Goal: Task Accomplishment & Management: Manage account settings

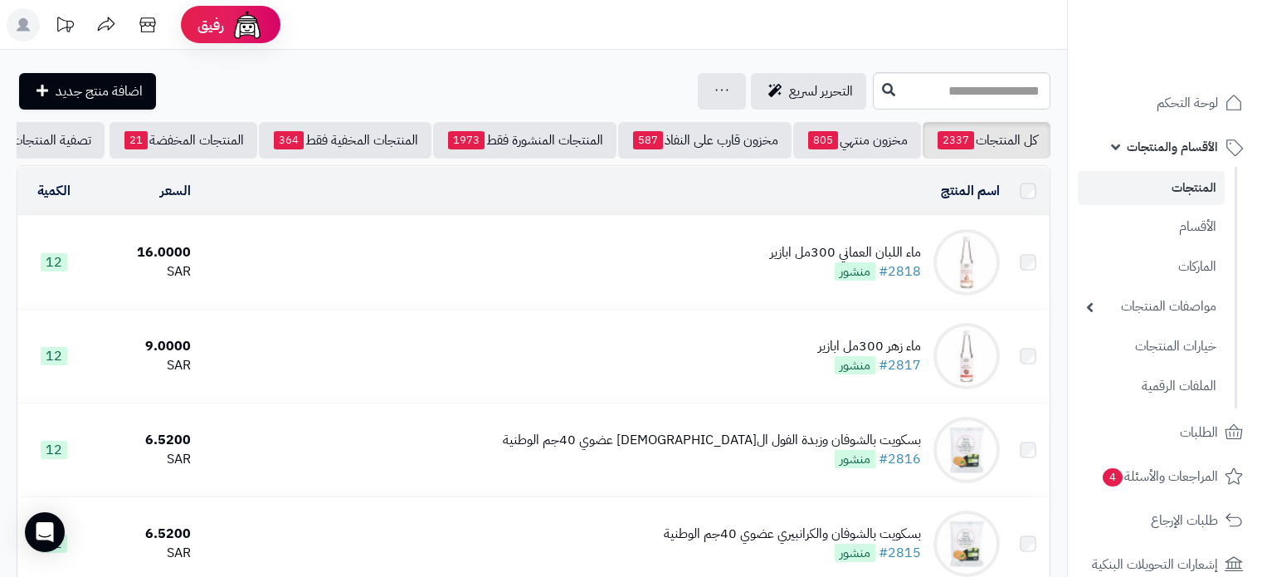
scroll to position [913, 0]
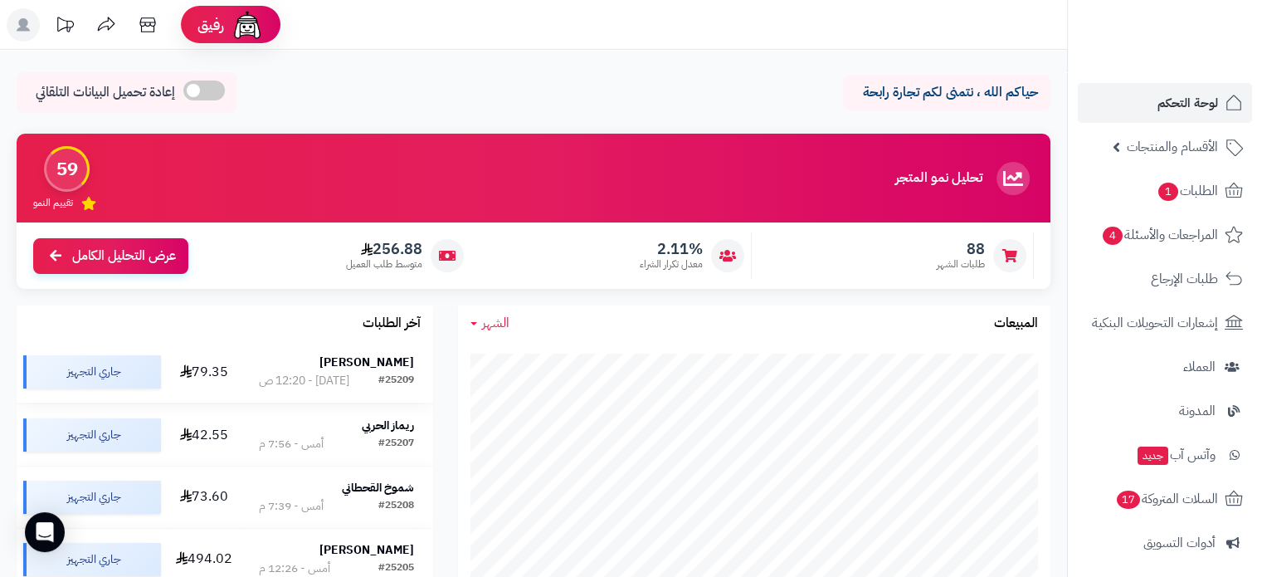
click at [388, 368] on strong "[PERSON_NAME]" at bounding box center [366, 361] width 95 height 17
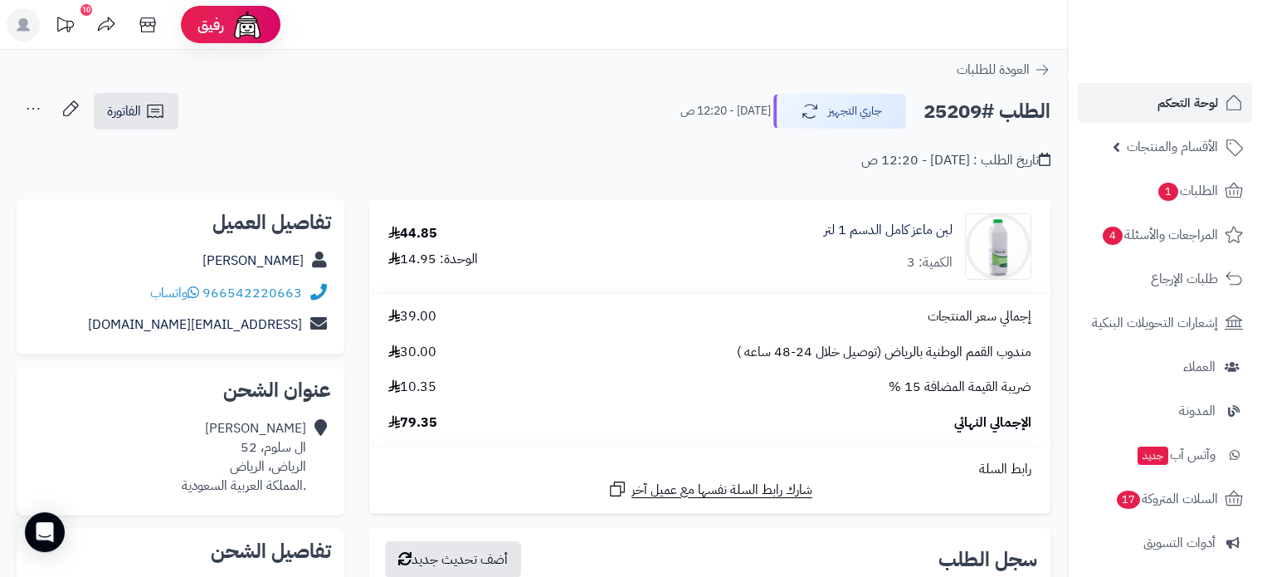
click at [282, 435] on div "[PERSON_NAME] ال سلوم، 52 الرياض، الرياض .المملكة العربية السعودية" at bounding box center [244, 456] width 124 height 75
click at [276, 256] on link "[PERSON_NAME]" at bounding box center [252, 261] width 101 height 20
click at [1183, 100] on span "لوحة التحكم" at bounding box center [1187, 102] width 61 height 23
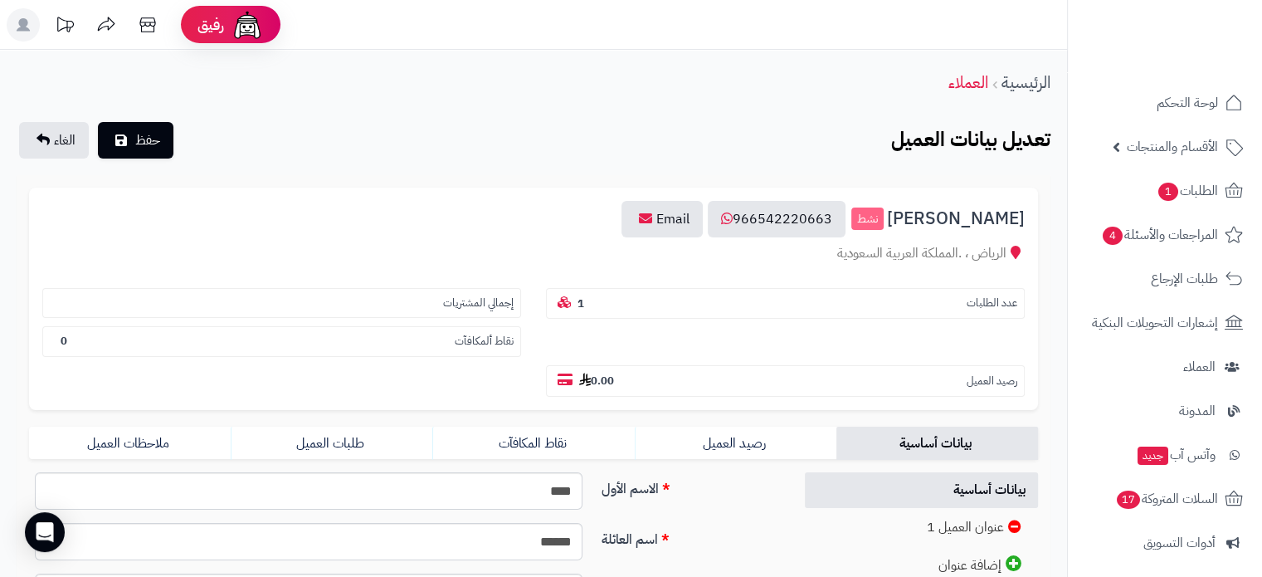
click at [1008, 257] on div "الرياض ، .المملكة العربية السعودية" at bounding box center [533, 253] width 982 height 19
click at [1010, 253] on icon at bounding box center [1015, 252] width 10 height 13
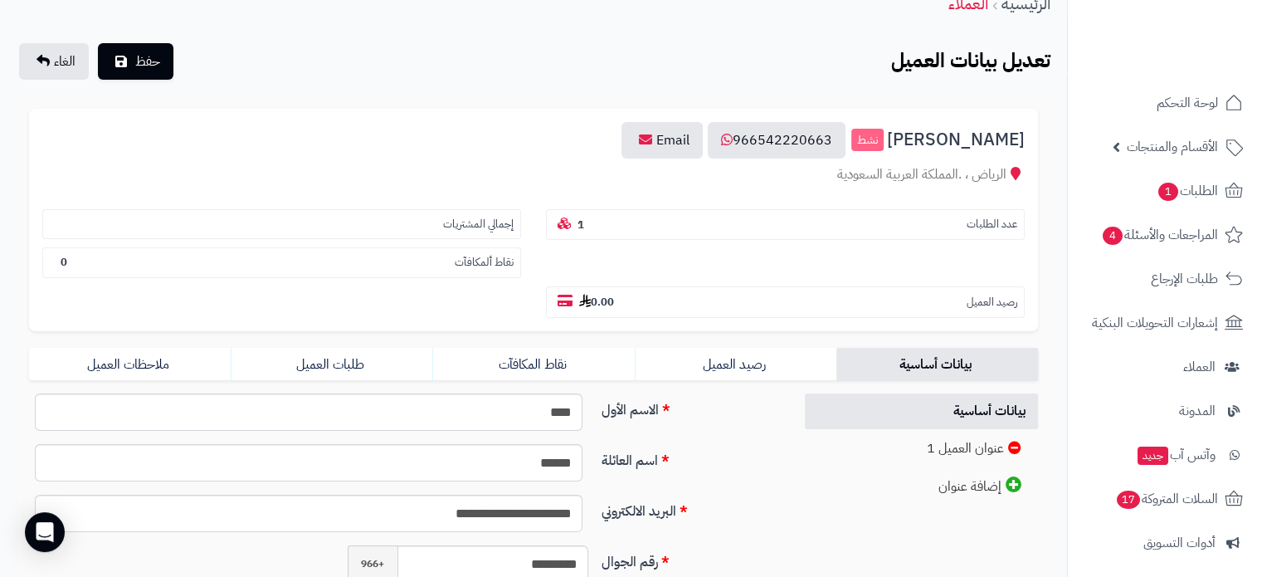
scroll to position [166, 0]
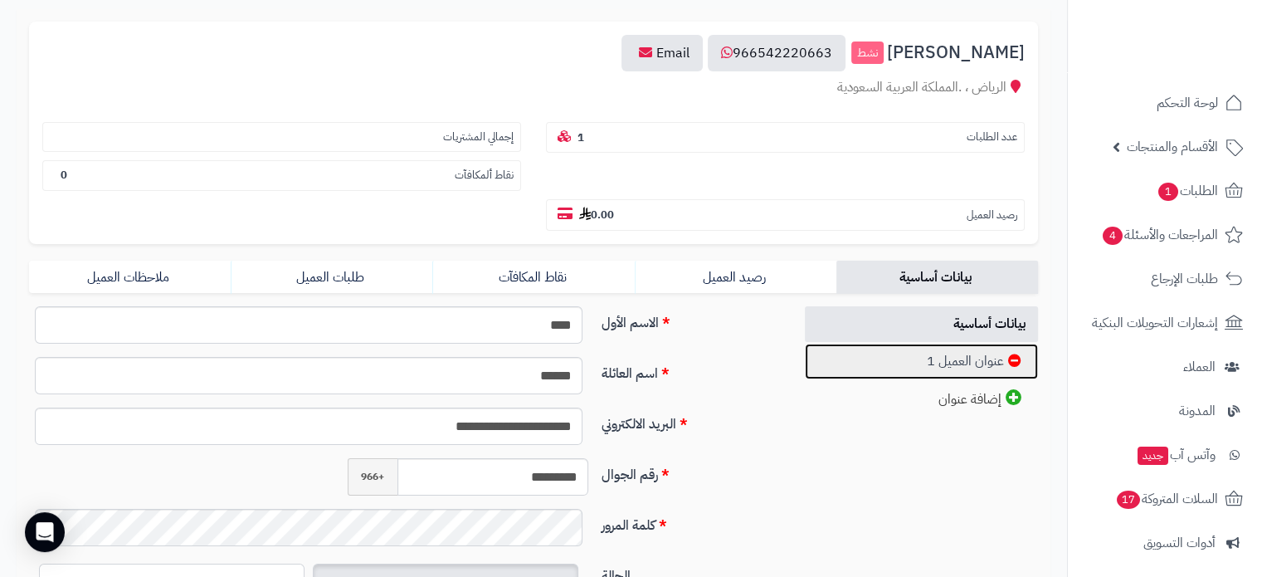
click at [1001, 343] on link "عنوان العميل 1" at bounding box center [922, 361] width 234 height 36
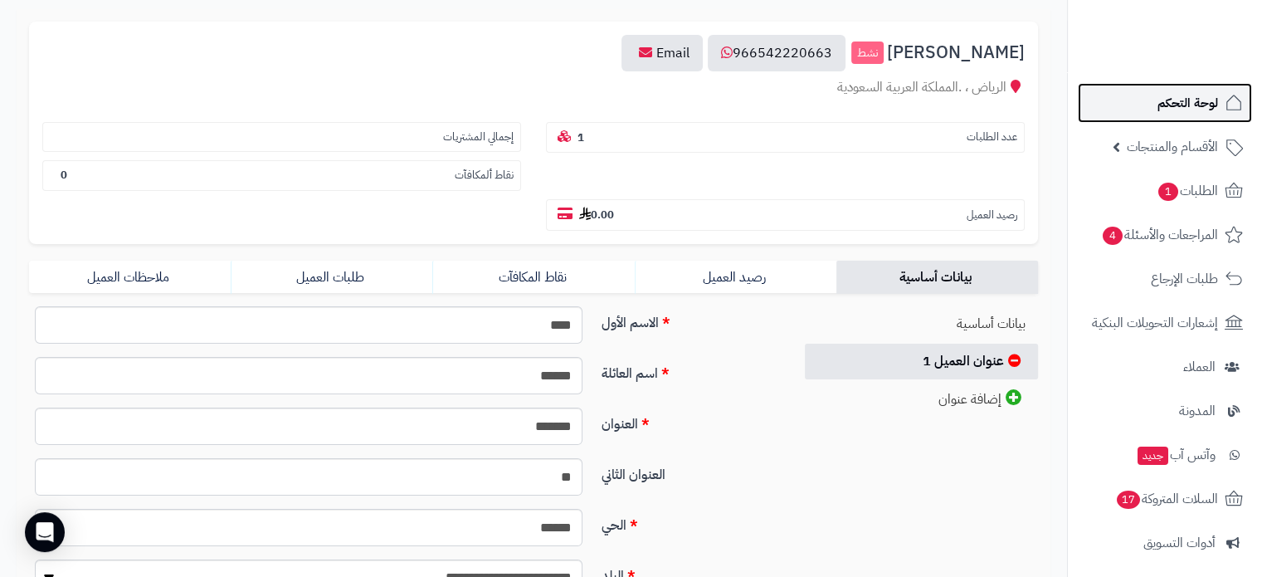
click at [1205, 87] on link "لوحة التحكم" at bounding box center [1165, 103] width 174 height 40
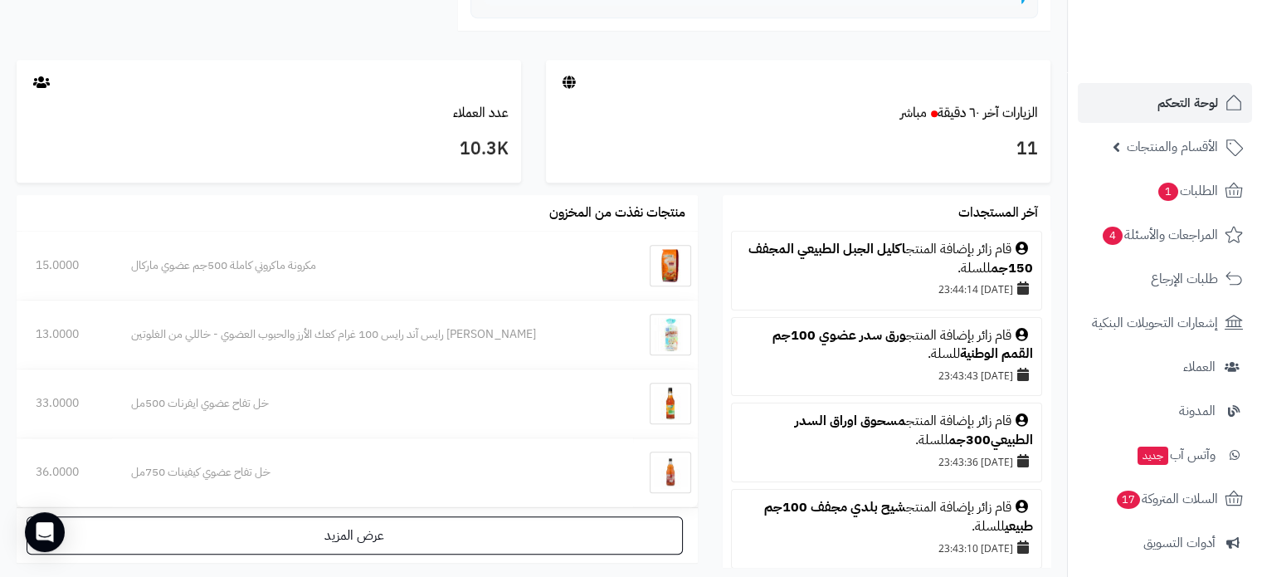
scroll to position [479, 0]
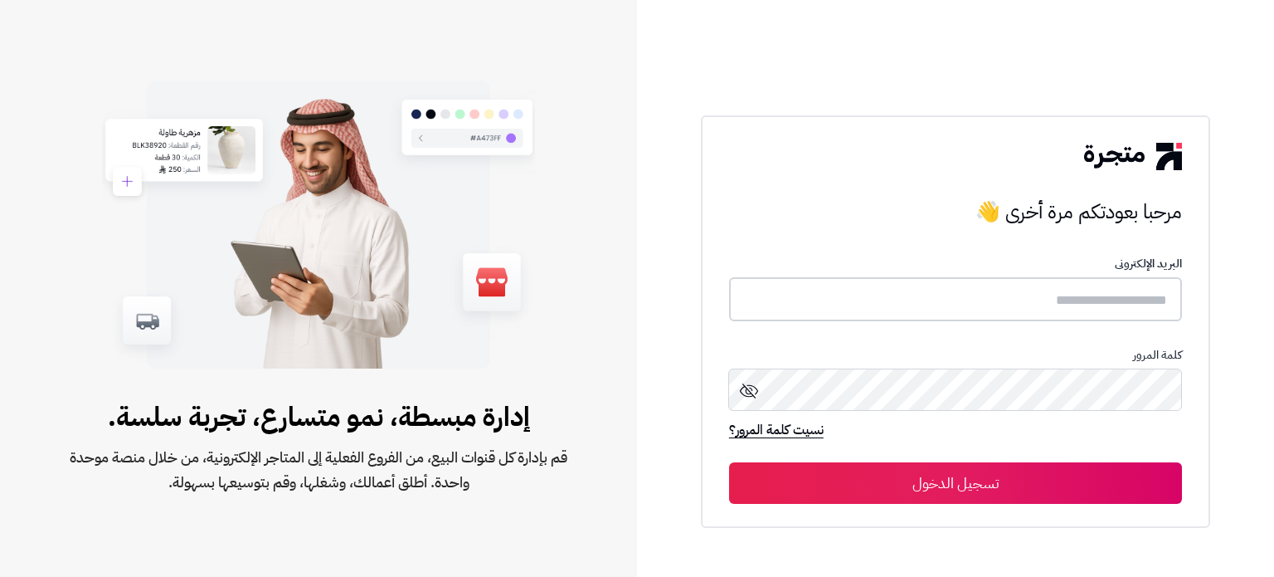
type input "**********"
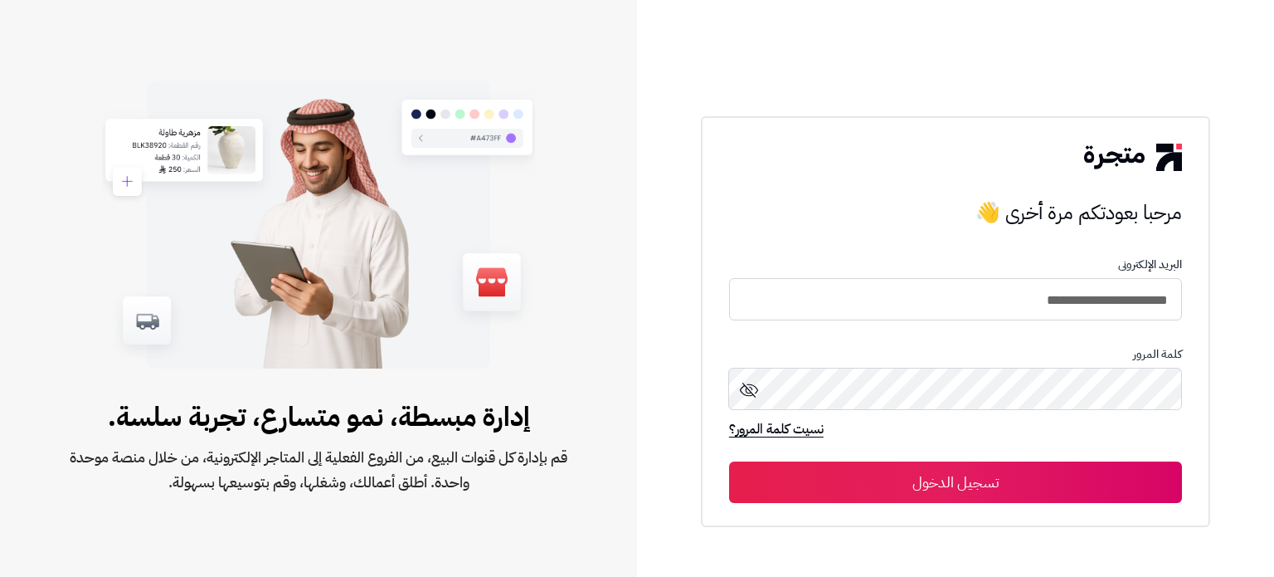
click at [942, 484] on button "تسجيل الدخول" at bounding box center [955, 481] width 453 height 41
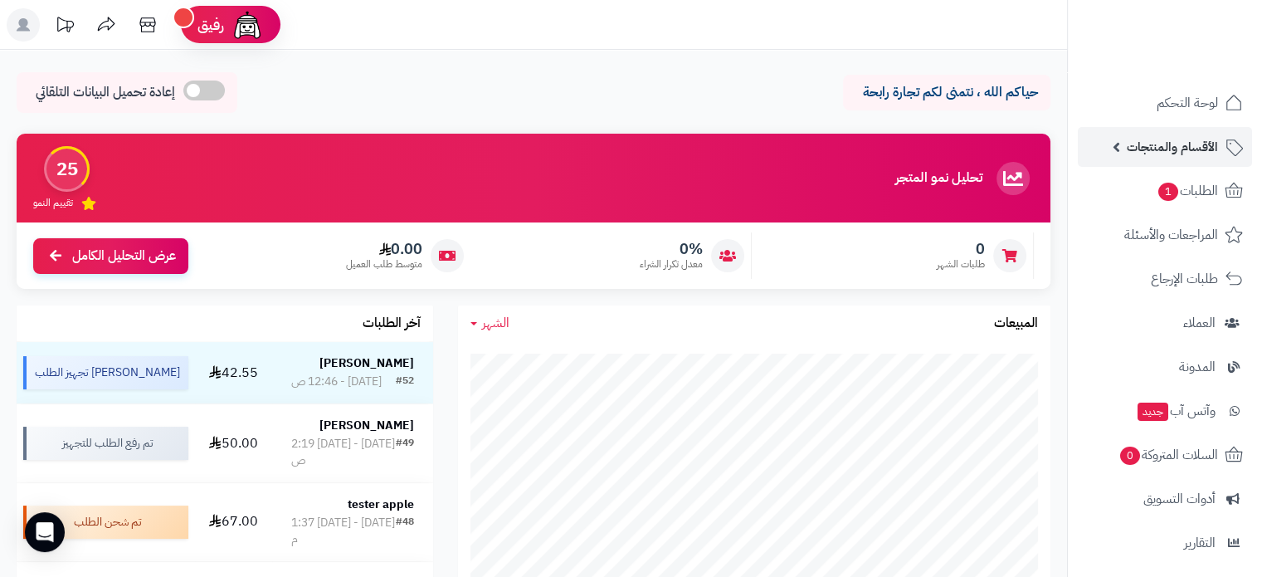
click at [1175, 144] on span "الأقسام والمنتجات" at bounding box center [1172, 146] width 91 height 23
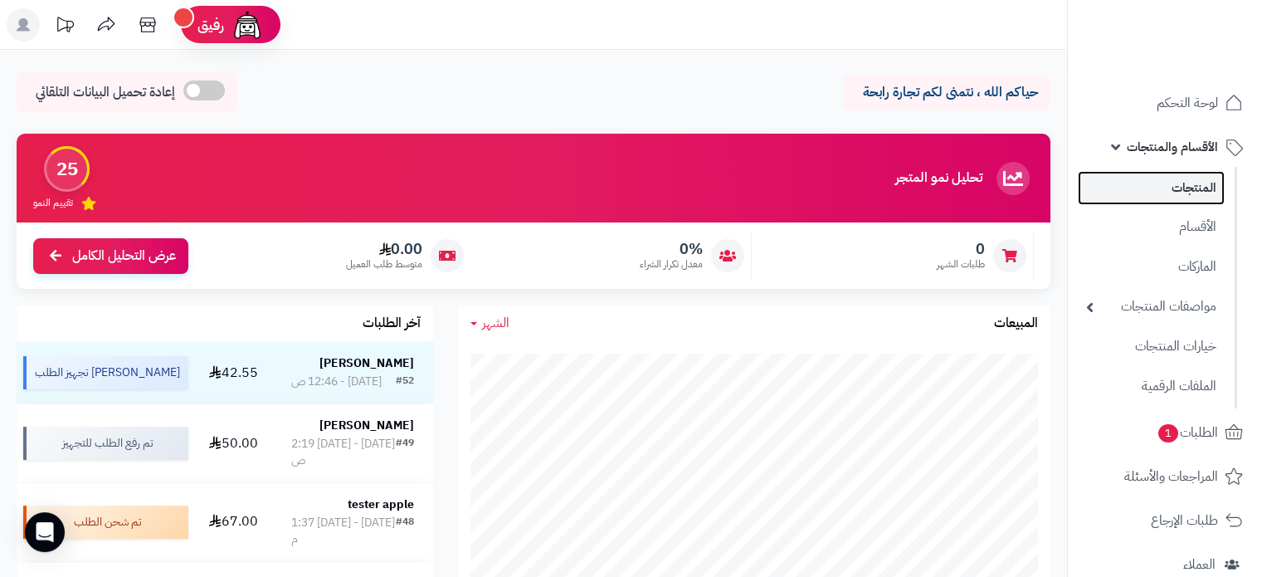
click at [1181, 195] on link "المنتجات" at bounding box center [1151, 188] width 147 height 34
click at [1183, 192] on link "المنتجات" at bounding box center [1151, 188] width 147 height 34
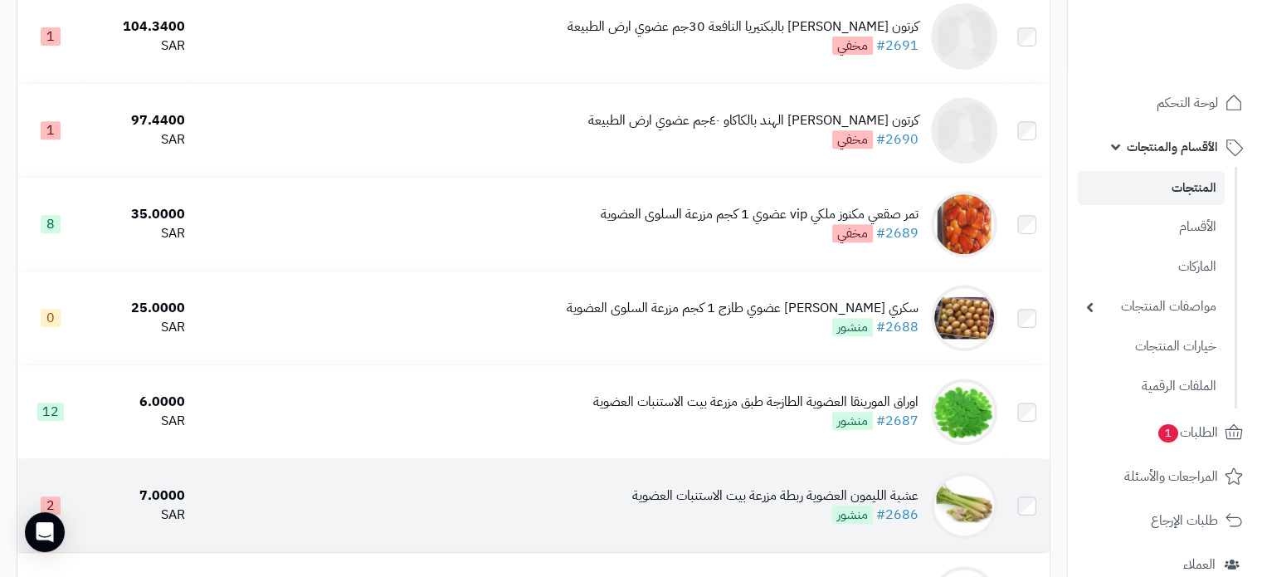
scroll to position [830, 0]
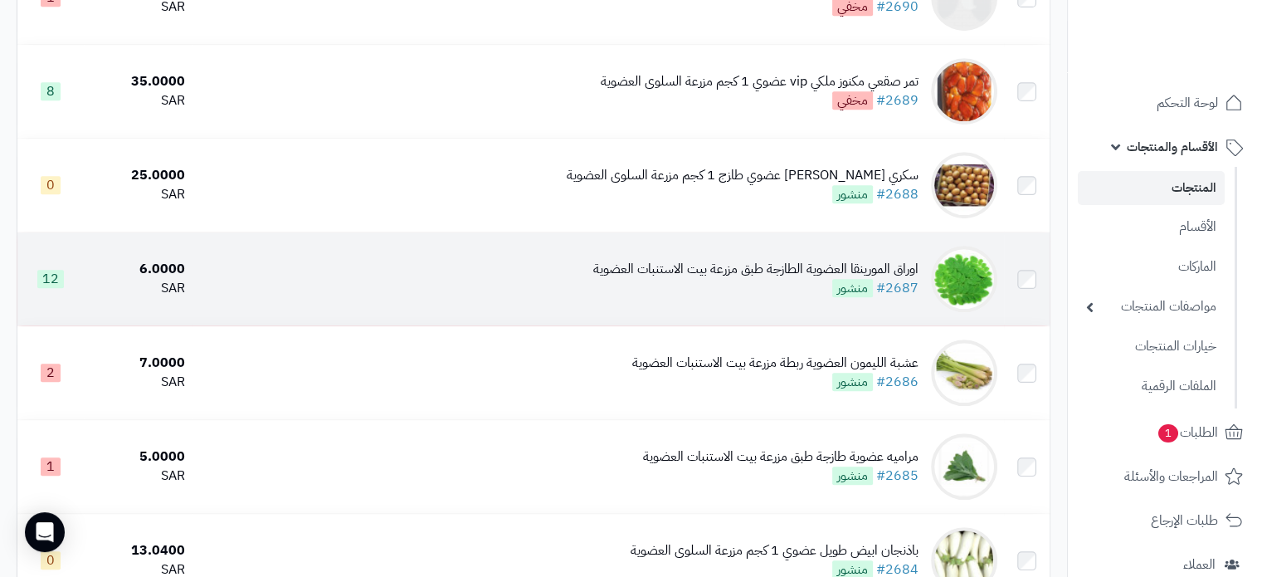
click at [836, 279] on div "اوراق المورينقا العضوية الطازجة طبق مزرعة بيت الاستنبات العضوية" at bounding box center [755, 269] width 325 height 19
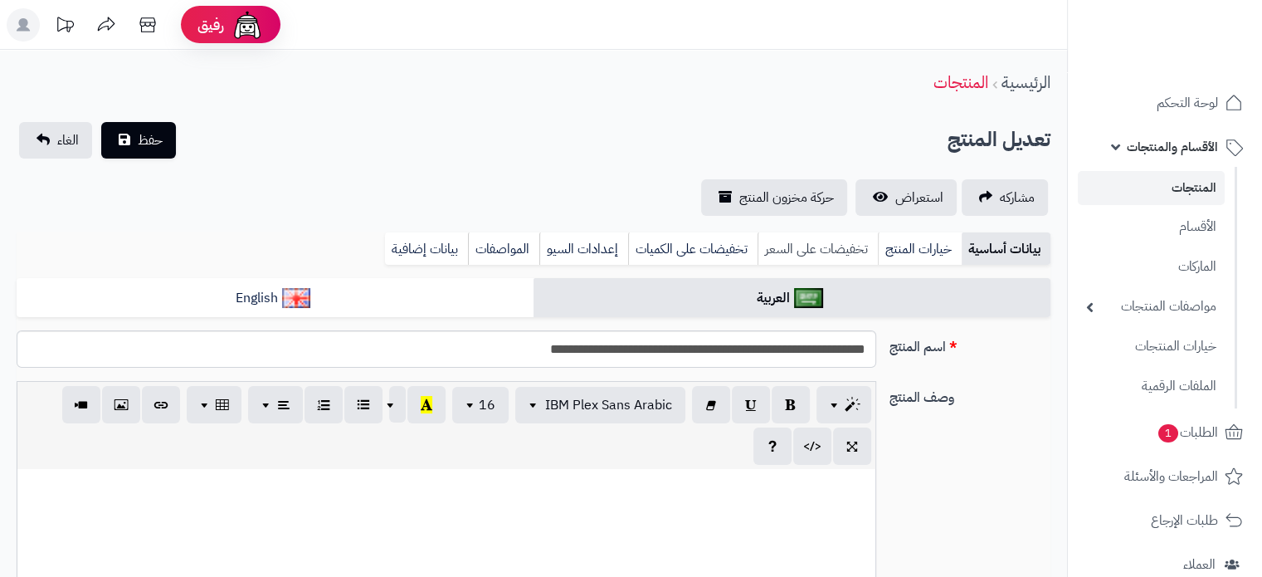
scroll to position [738, 0]
click at [896, 198] on span "استعراض" at bounding box center [919, 197] width 48 height 20
